Goal: Task Accomplishment & Management: Use online tool/utility

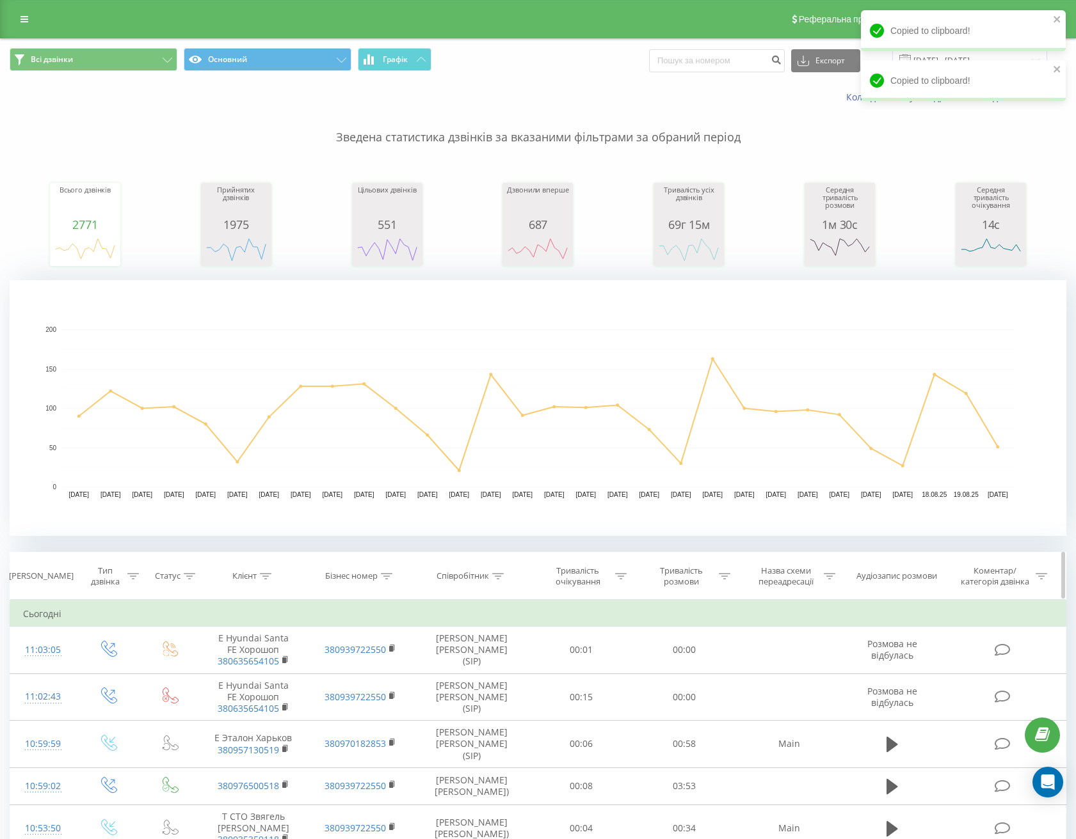
click at [257, 581] on div "Клієнт" at bounding box center [251, 576] width 39 height 11
click at [281, 511] on rect "A chart." at bounding box center [538, 408] width 1056 height 256
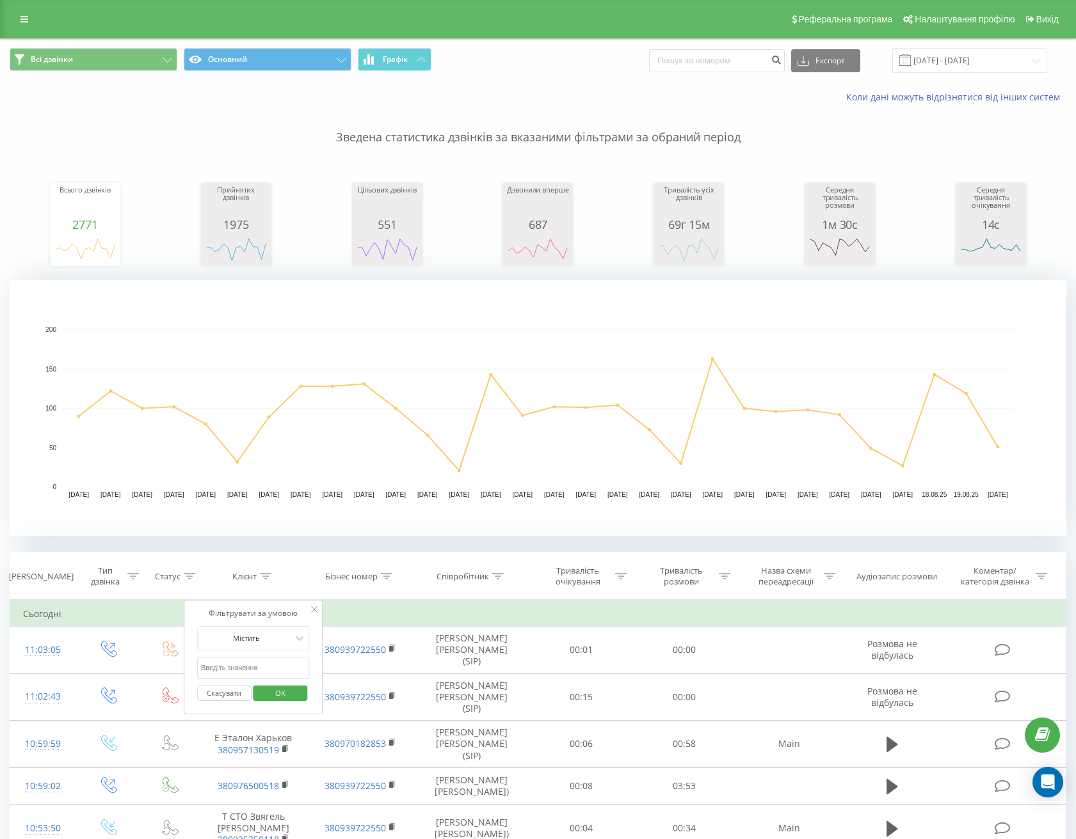
scroll to position [42, 0]
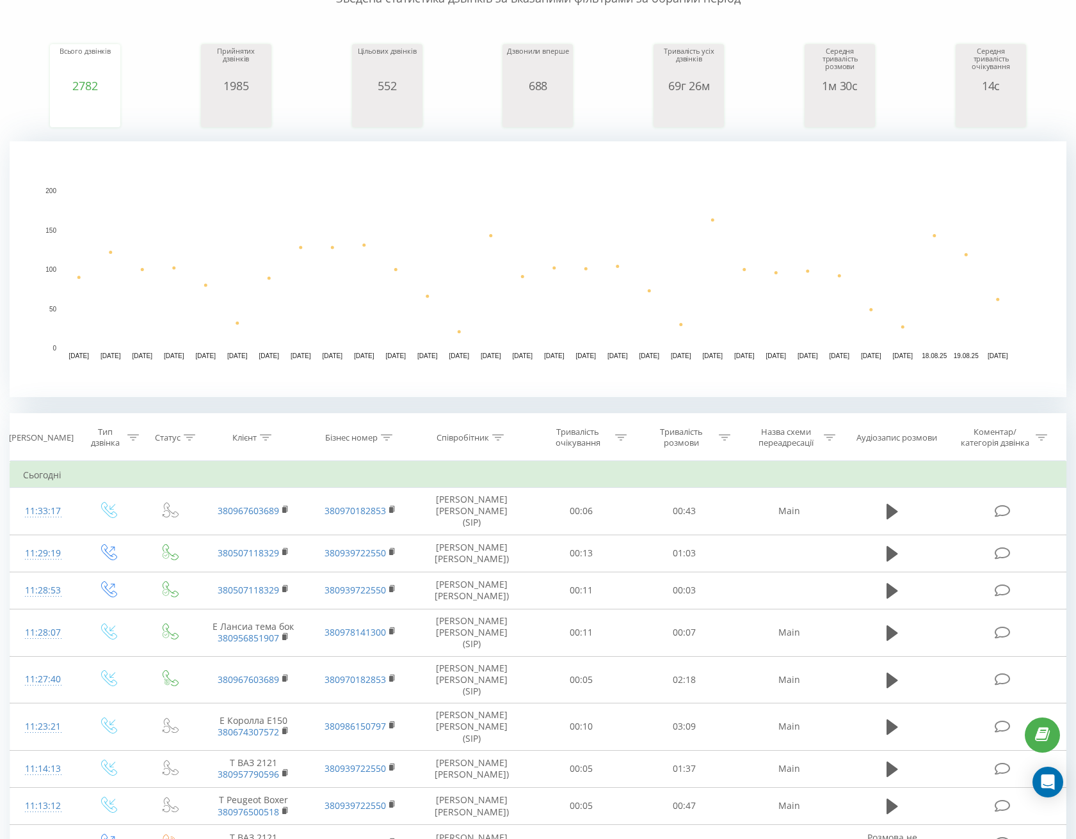
scroll to position [192, 0]
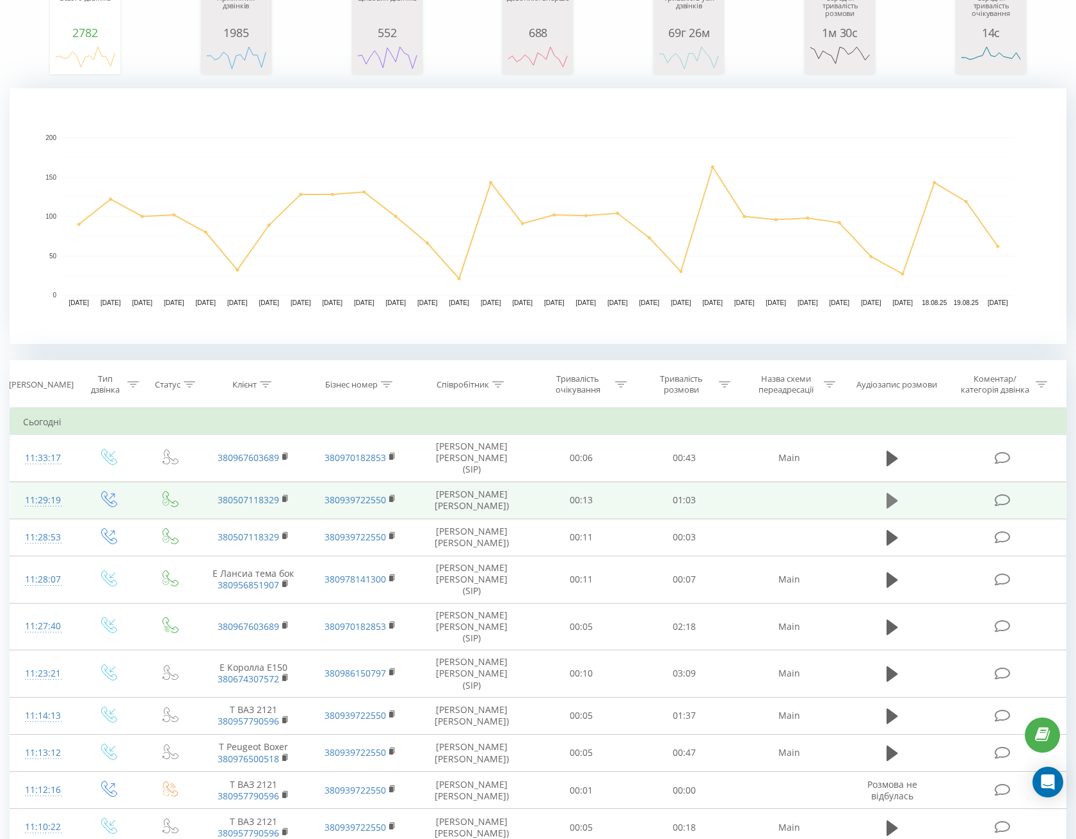
click at [888, 502] on icon at bounding box center [892, 500] width 12 height 15
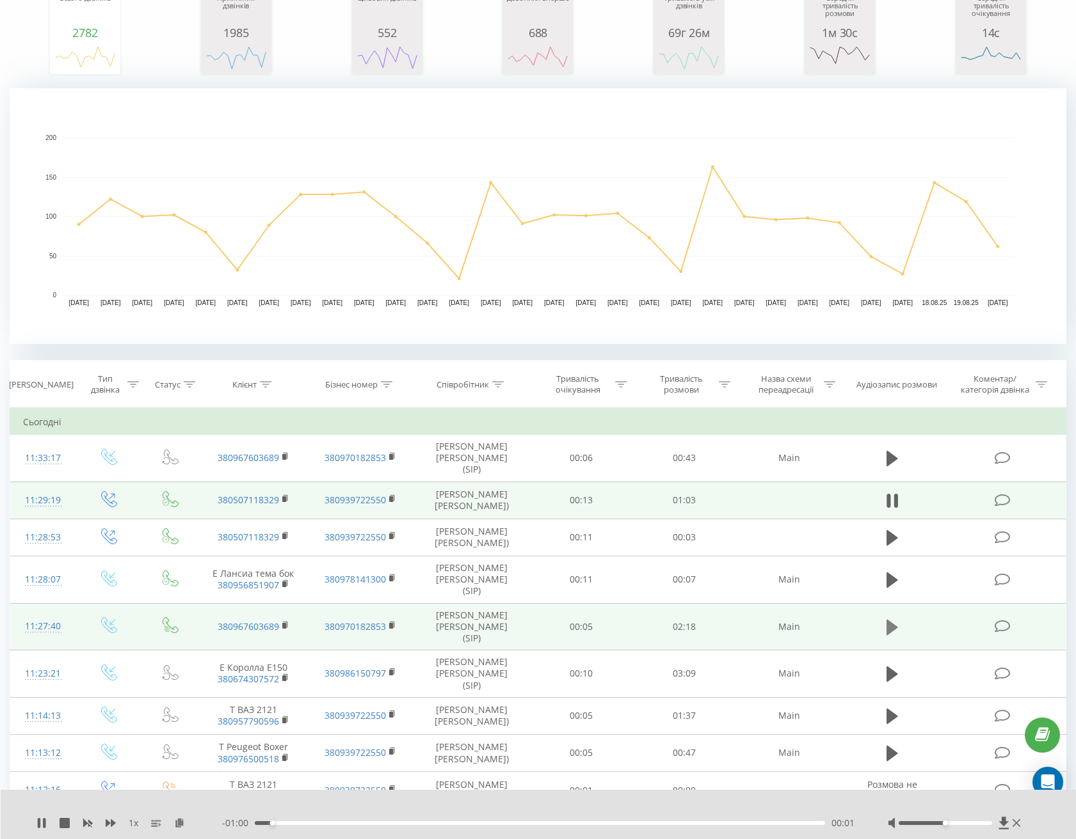
click at [891, 619] on icon at bounding box center [892, 628] width 12 height 18
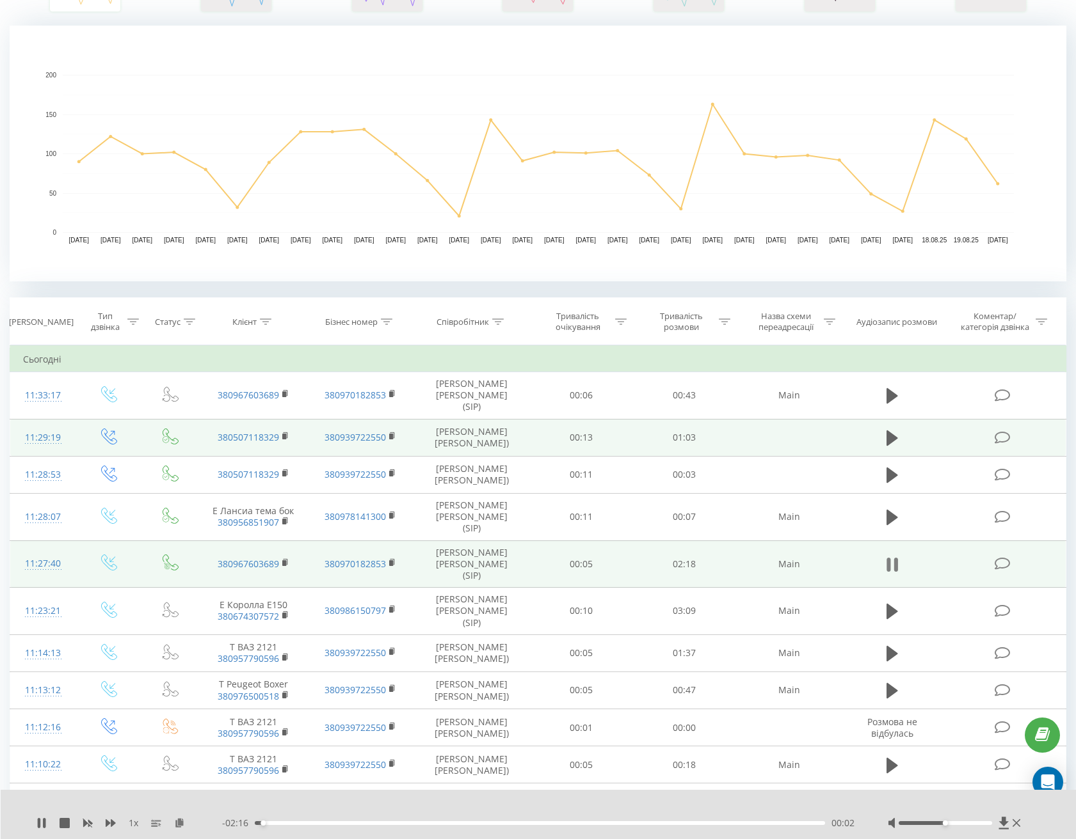
scroll to position [256, 0]
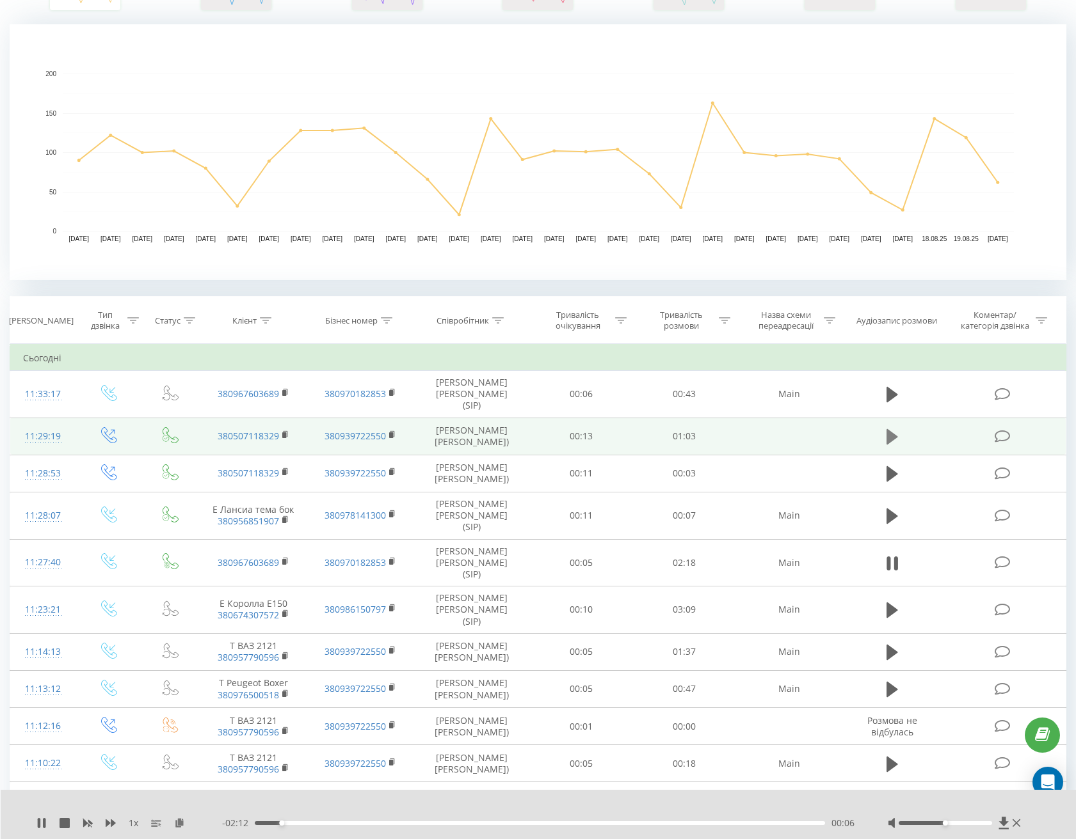
click at [891, 434] on icon at bounding box center [892, 436] width 12 height 15
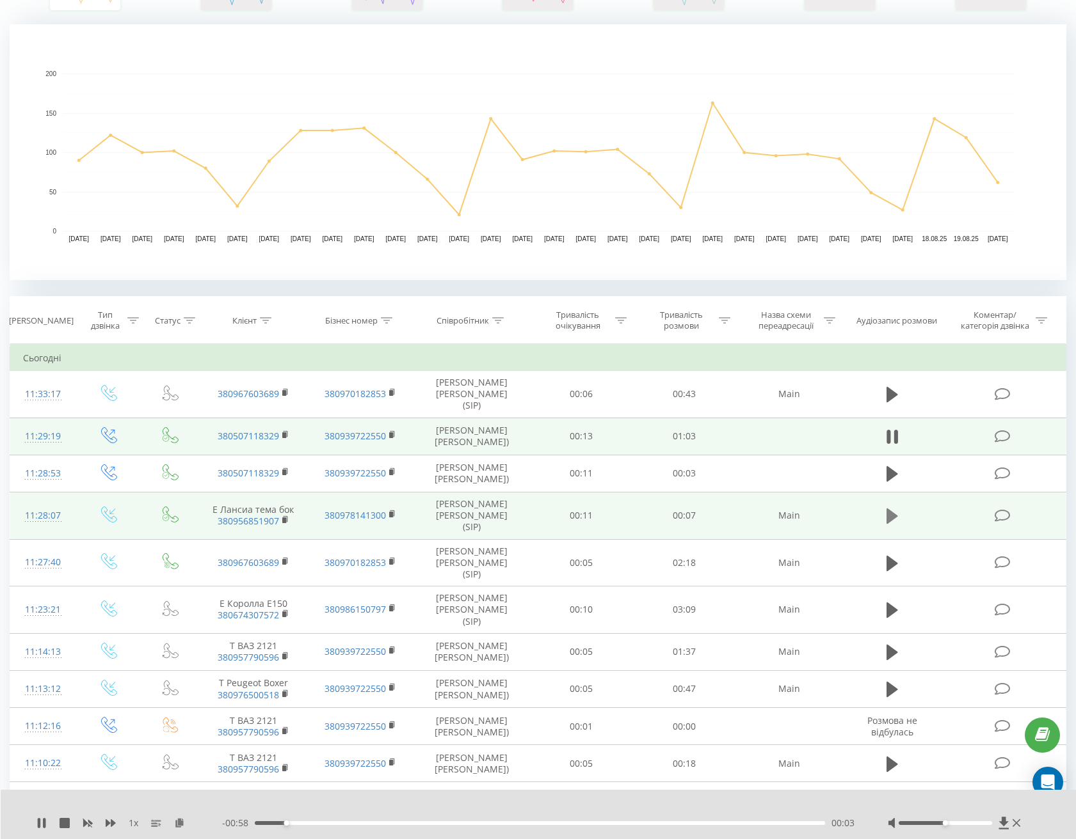
click at [890, 513] on icon at bounding box center [892, 516] width 12 height 15
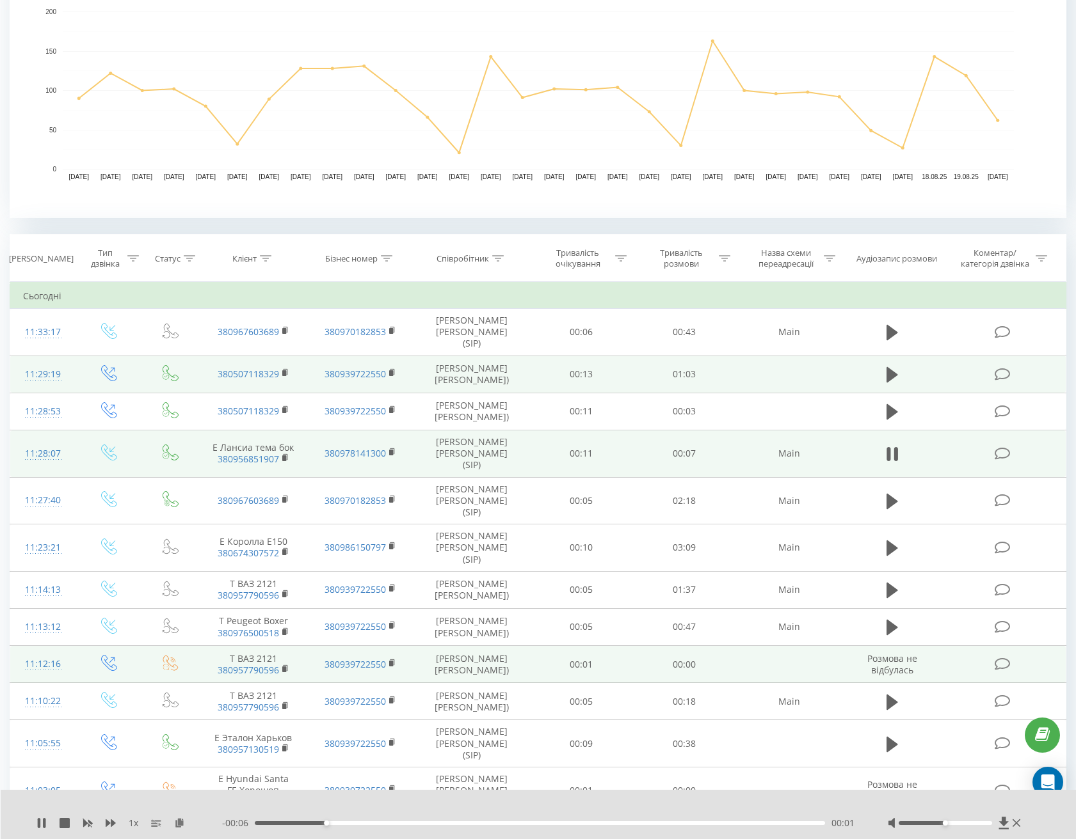
scroll to position [320, 0]
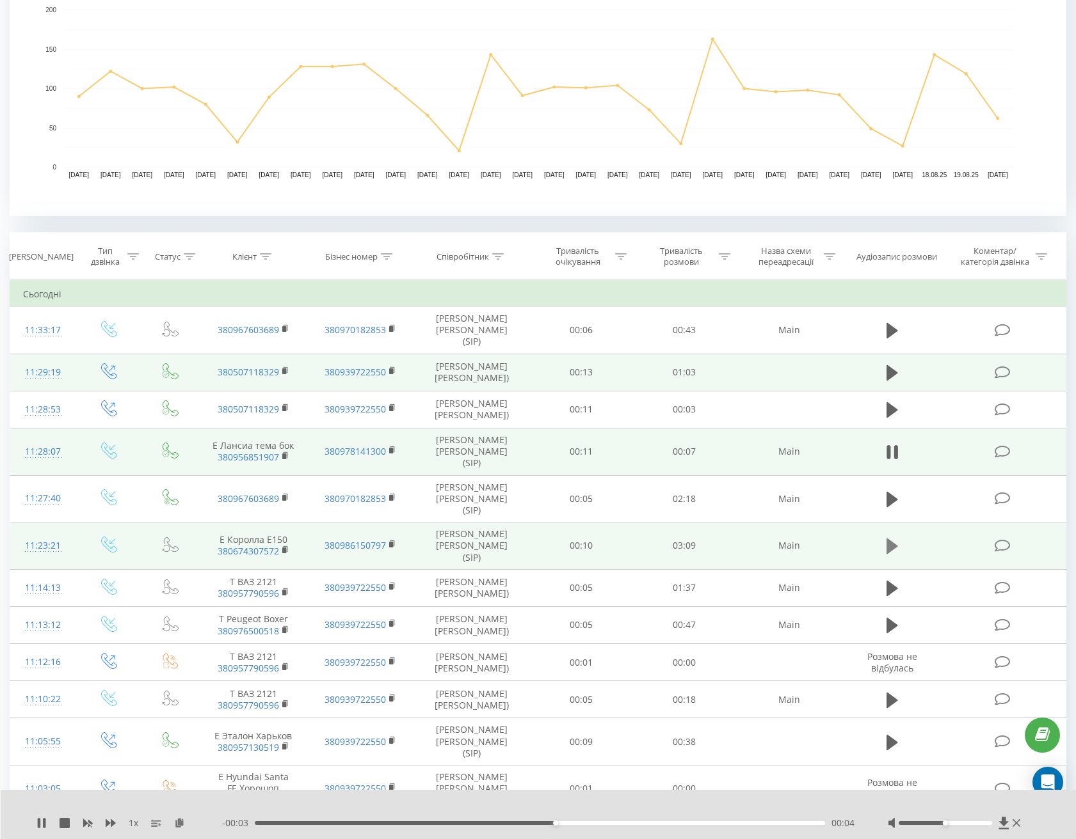
click at [892, 539] on icon at bounding box center [892, 546] width 12 height 15
click at [894, 537] on icon at bounding box center [892, 546] width 12 height 18
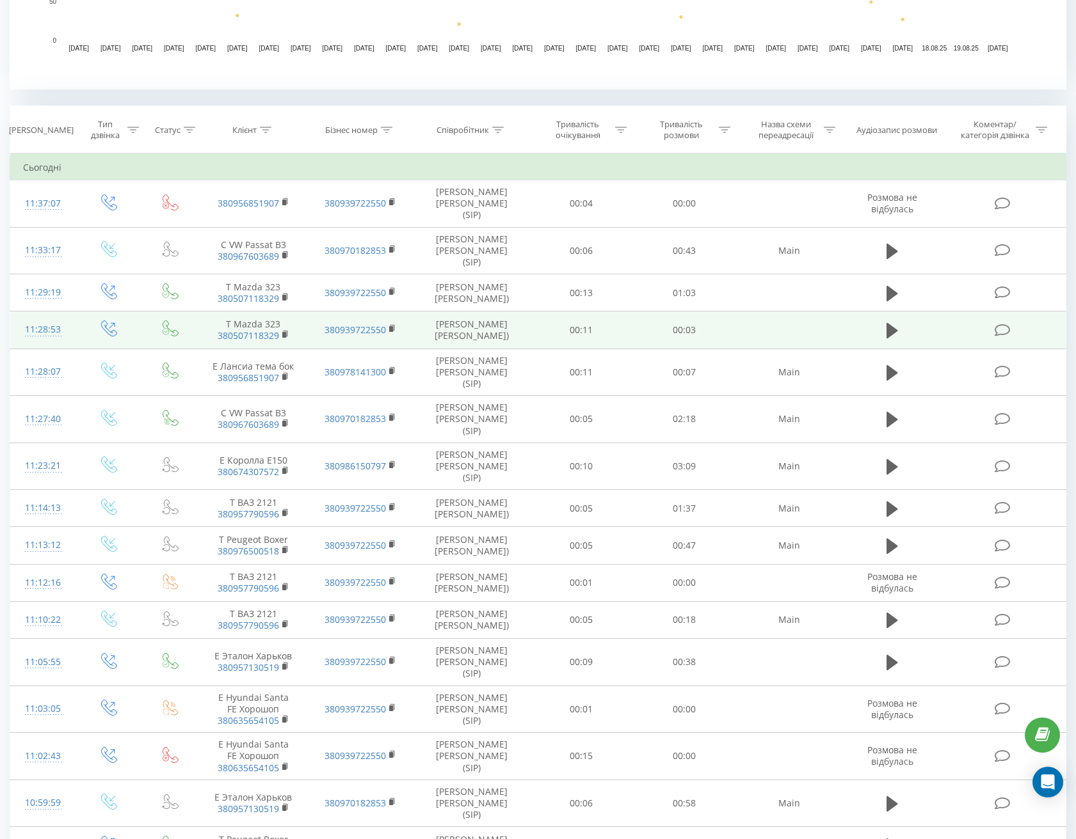
scroll to position [448, 0]
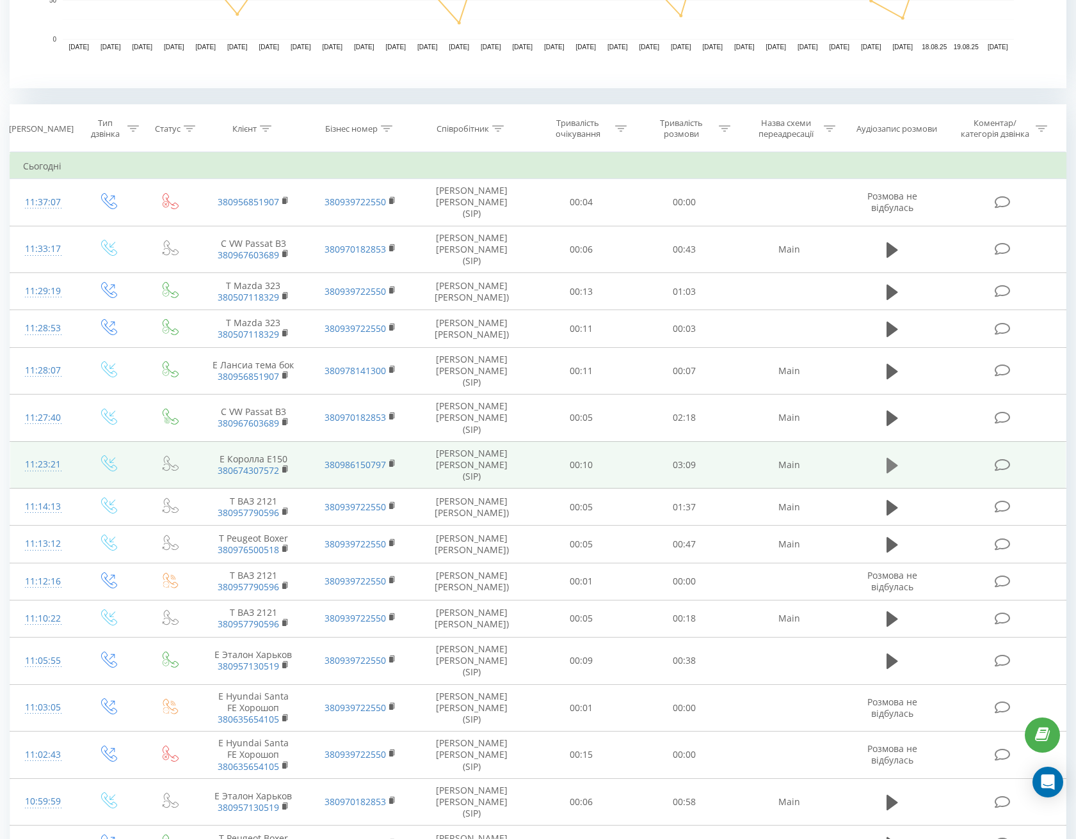
click at [892, 458] on icon at bounding box center [892, 465] width 12 height 15
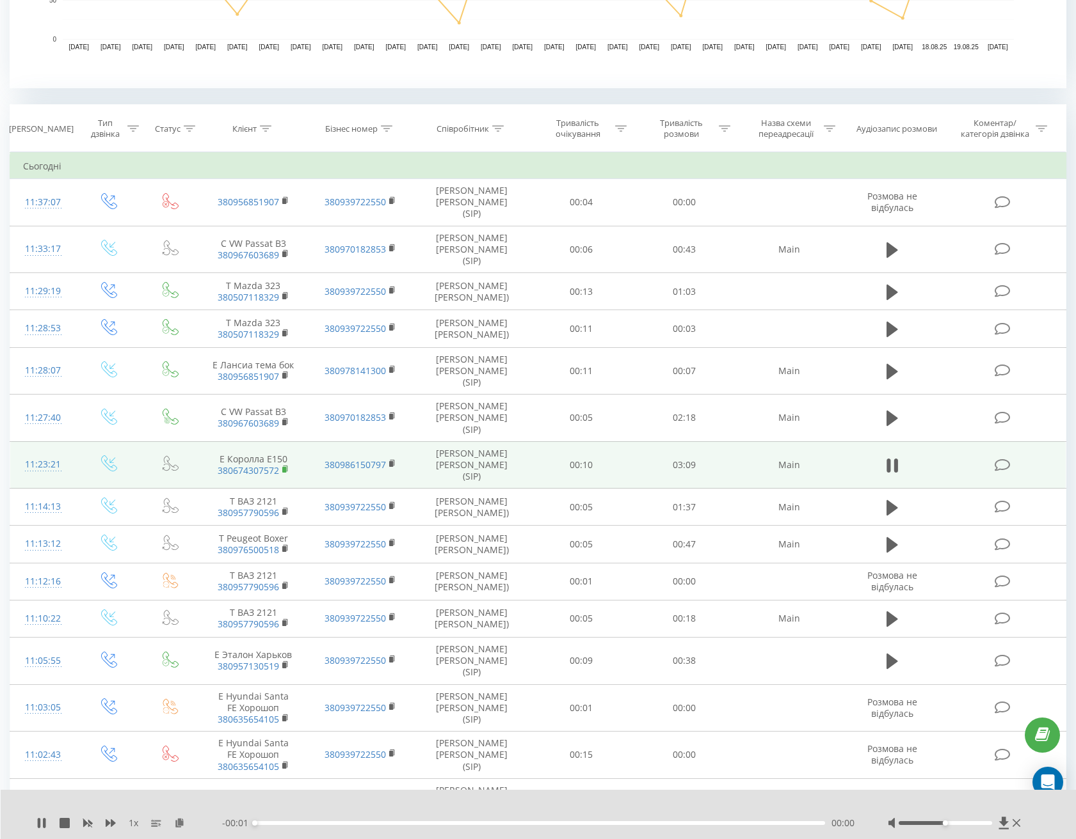
click at [289, 465] on icon at bounding box center [285, 469] width 7 height 9
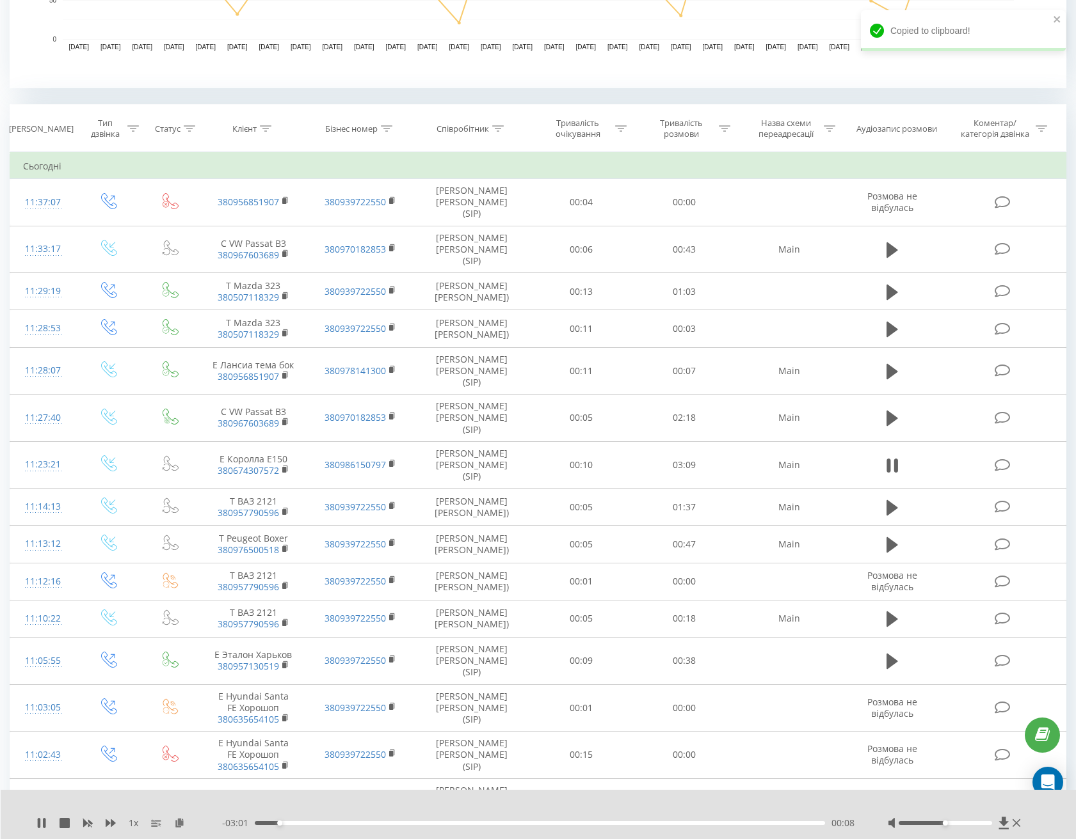
drag, startPoint x: 892, startPoint y: 440, endPoint x: 926, endPoint y: 438, distance: 34.0
click at [892, 457] on icon at bounding box center [892, 466] width 12 height 18
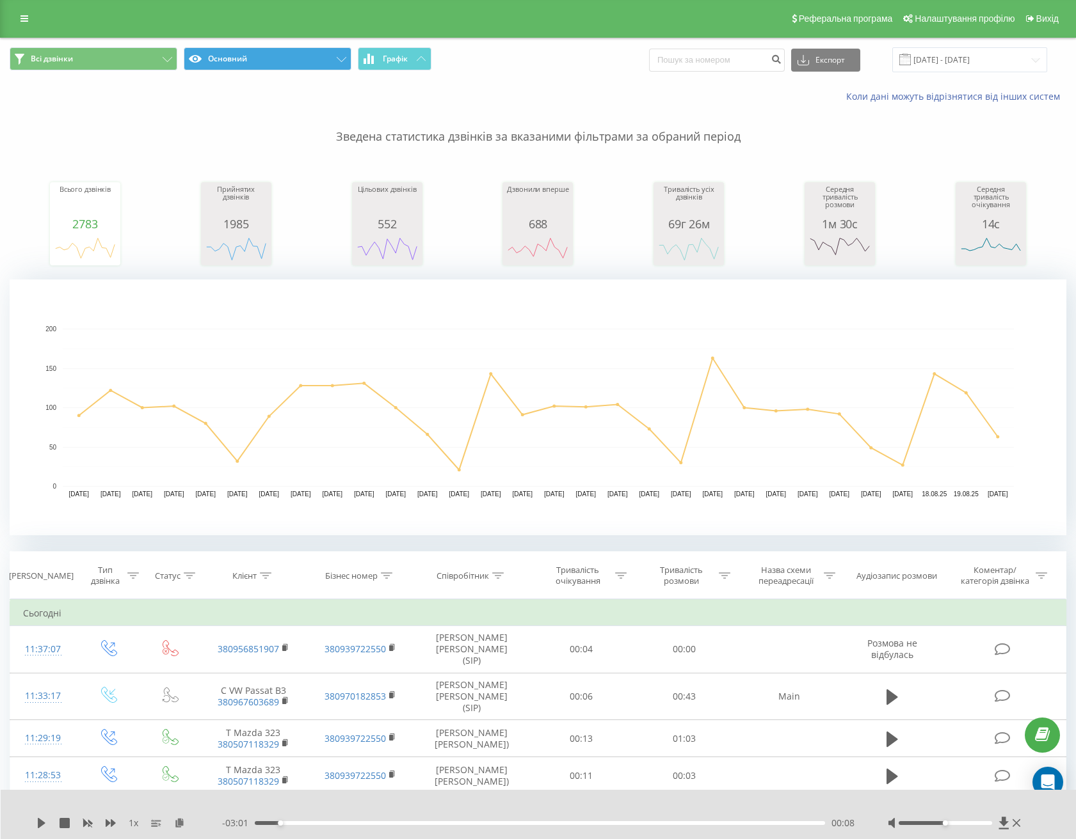
scroll to position [0, 0]
